Goal: Task Accomplishment & Management: Manage account settings

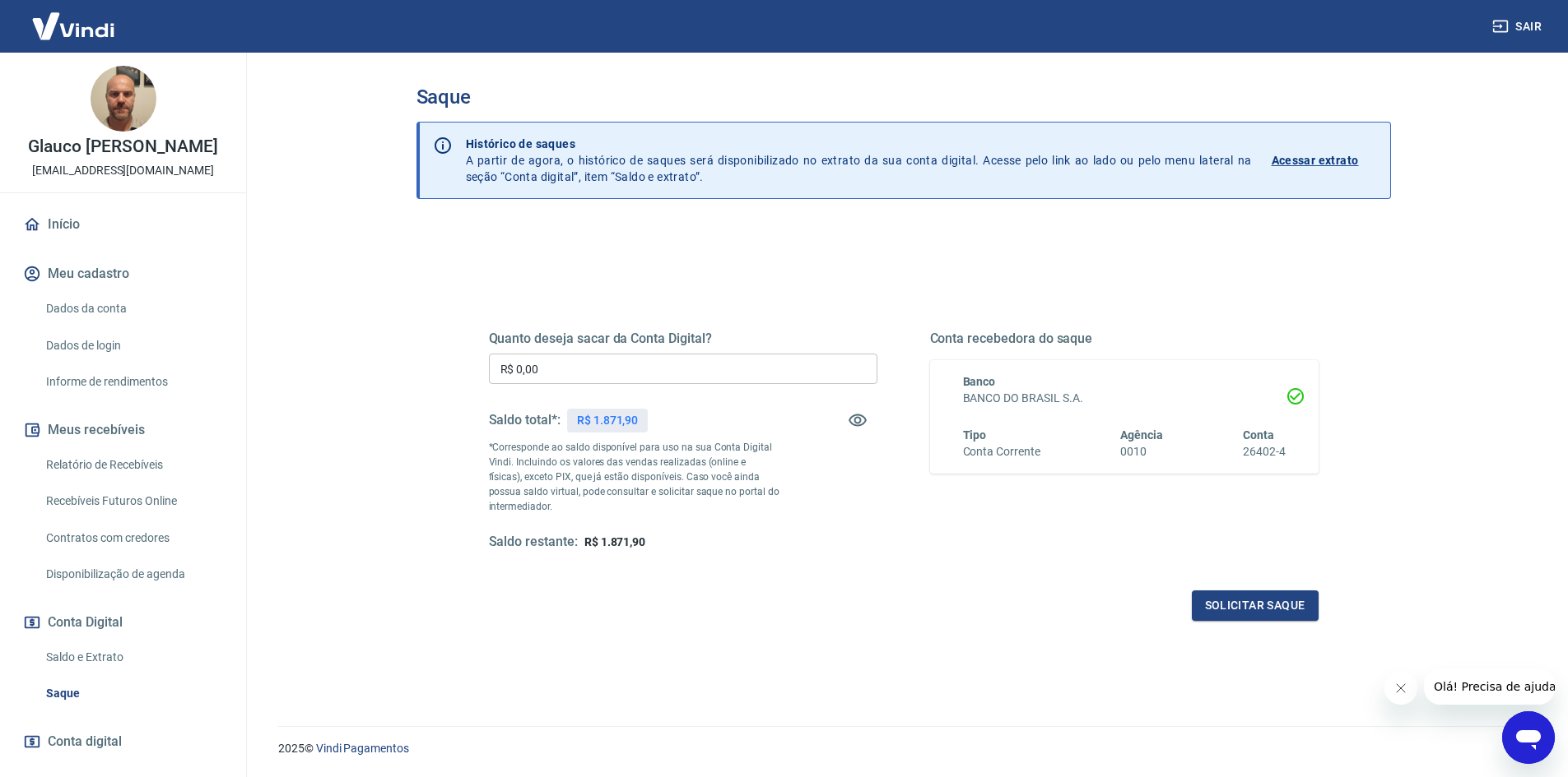
click at [585, 371] on input "R$ 0,00" at bounding box center [682, 369] width 389 height 31
type input "R$ 1.870,00"
click at [1242, 606] on button "Solicitar saque" at bounding box center [1255, 606] width 127 height 31
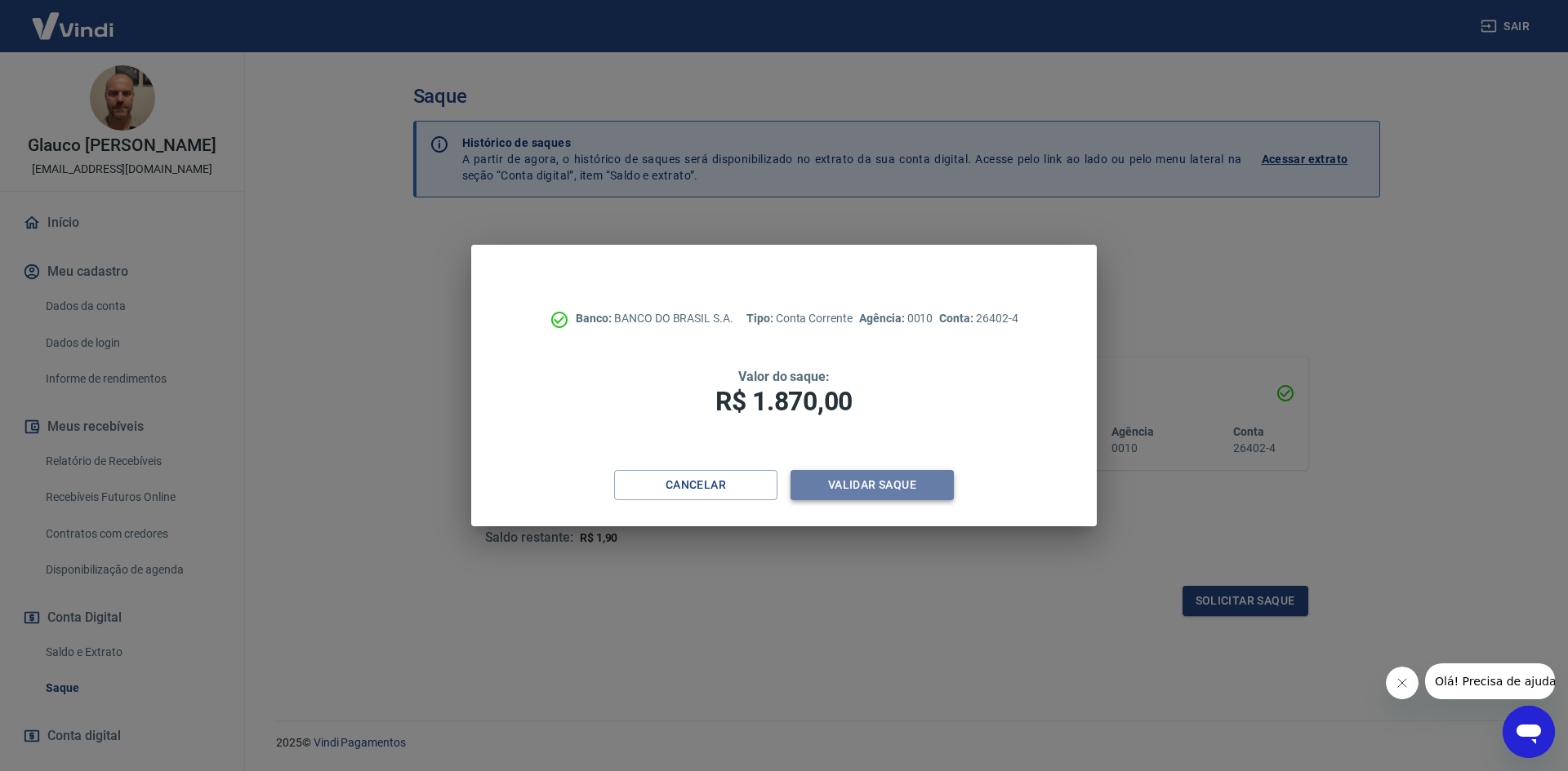
click at [884, 493] on button "Validar saque" at bounding box center [872, 485] width 163 height 31
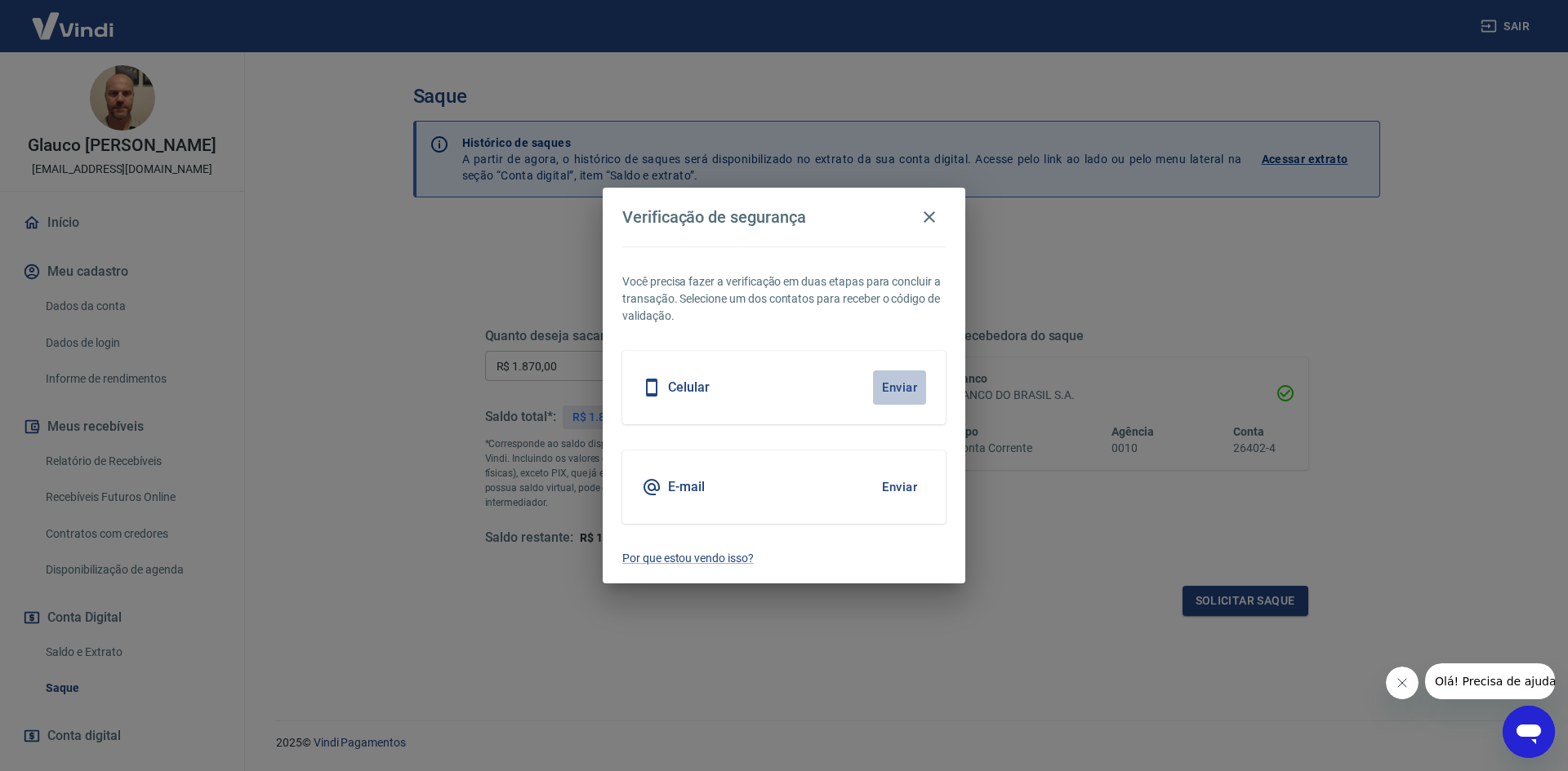
click at [912, 389] on button "Enviar" at bounding box center [899, 388] width 53 height 35
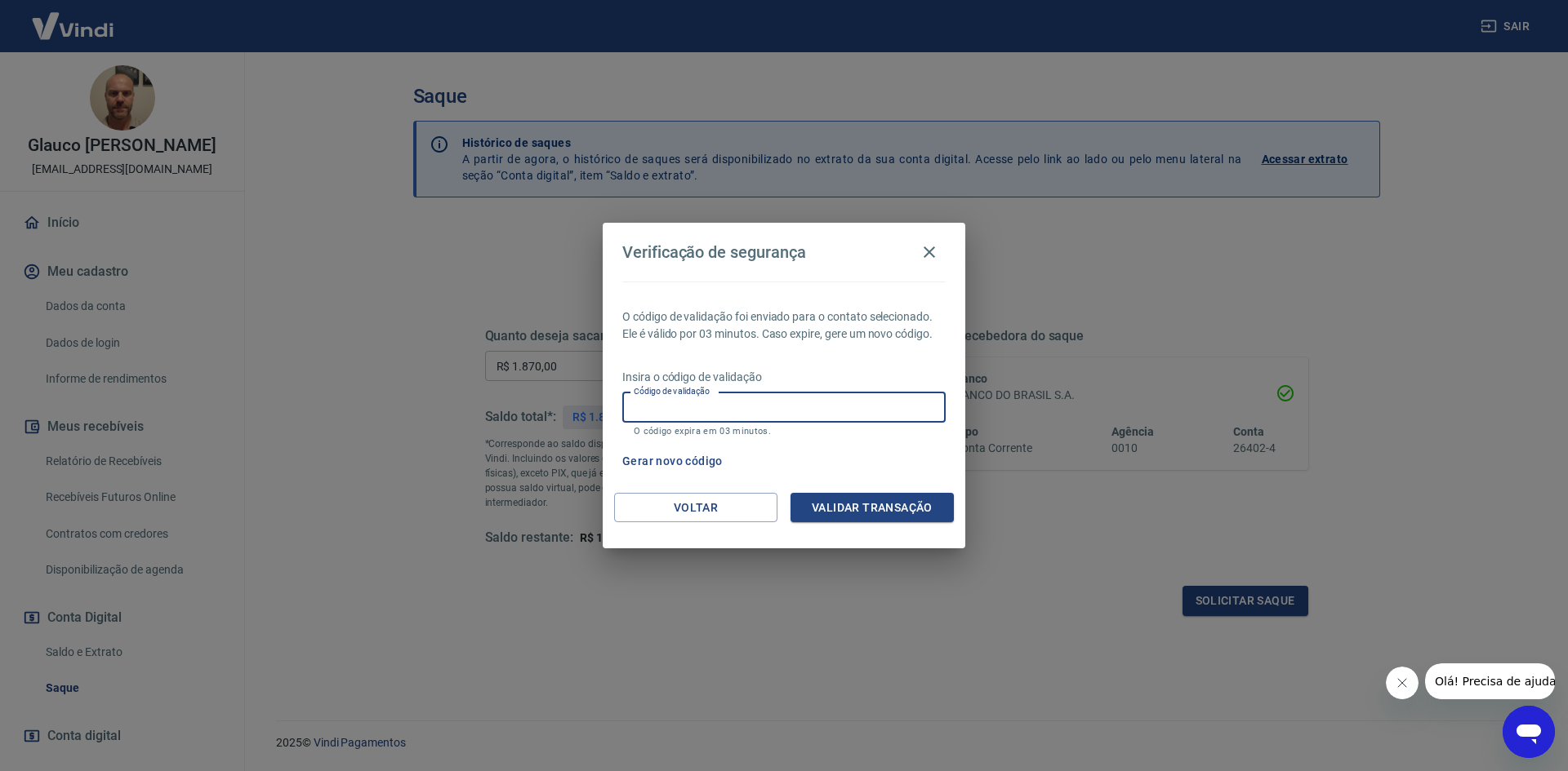
click at [904, 403] on input "Código de validação" at bounding box center [784, 408] width 324 height 31
type input "493809"
click at [860, 507] on button "Validar transação" at bounding box center [872, 508] width 163 height 31
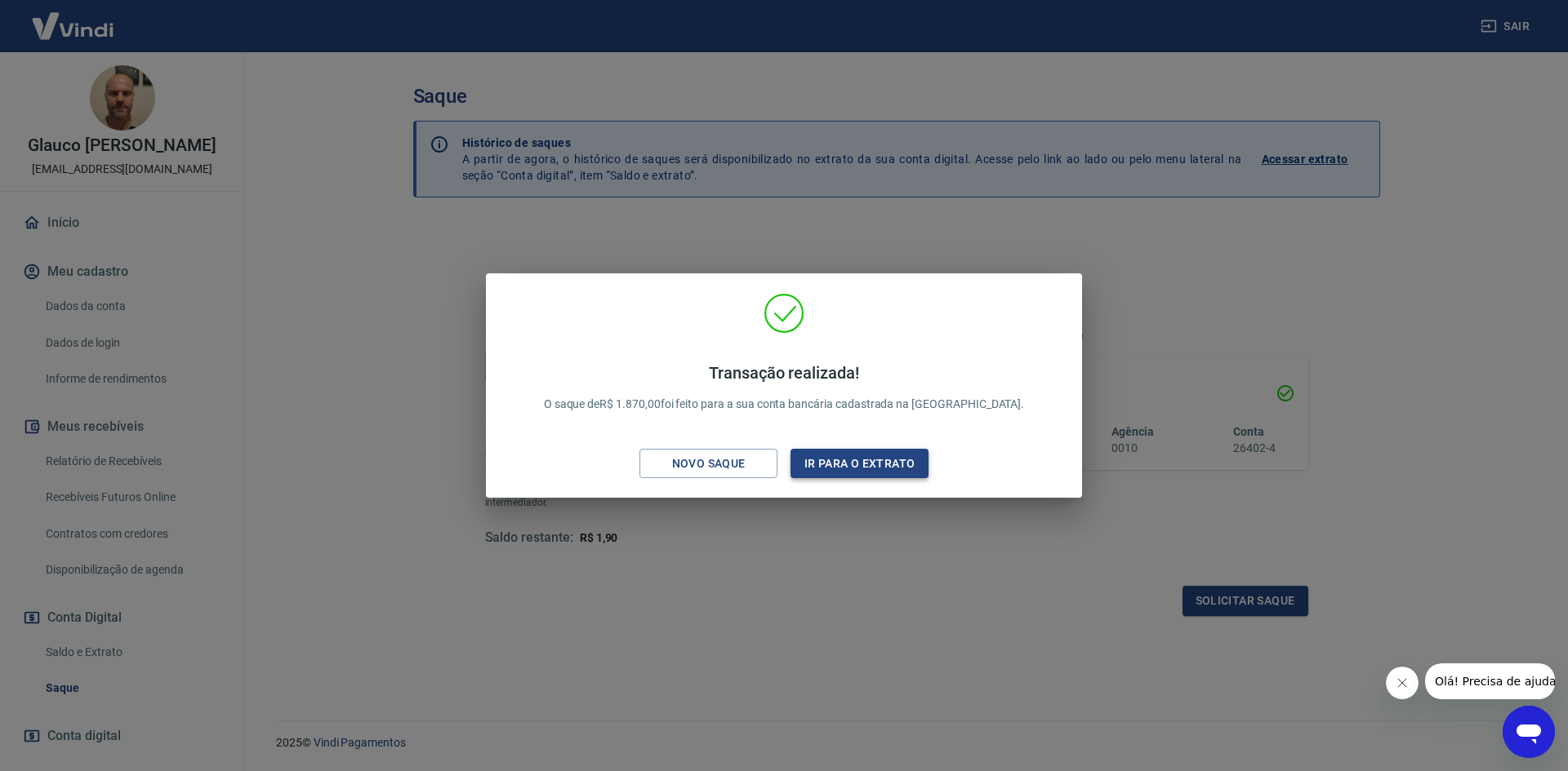
click at [853, 467] on button "Ir para o extrato" at bounding box center [859, 464] width 138 height 31
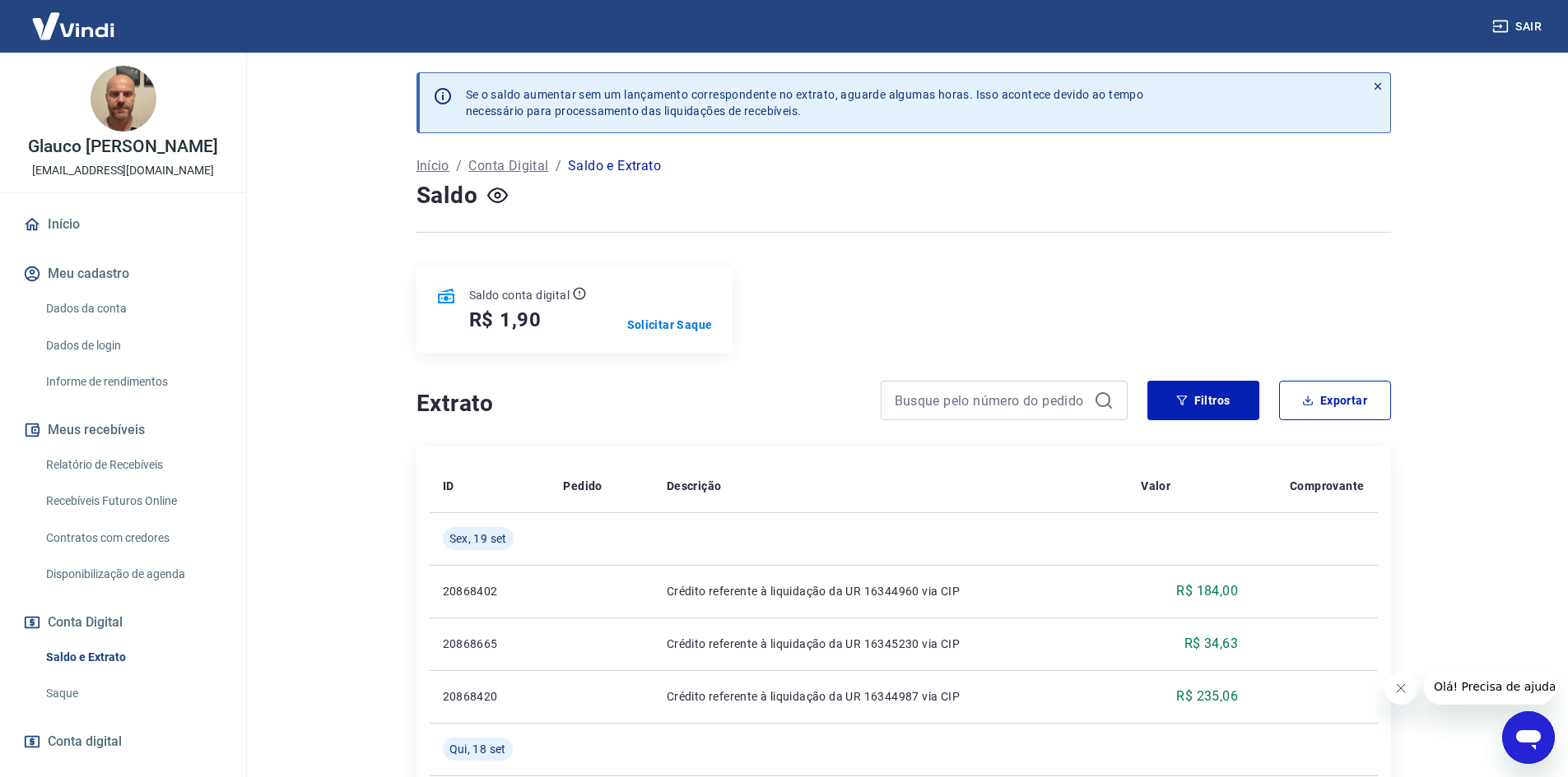
click at [331, 161] on main "Se o saldo aumentar sem um lançamento correspondente no extrato, aguarde alguma…" at bounding box center [903, 414] width 1329 height 725
click at [1532, 29] on button "Sair" at bounding box center [1518, 27] width 59 height 31
